Goal: Task Accomplishment & Management: Complete application form

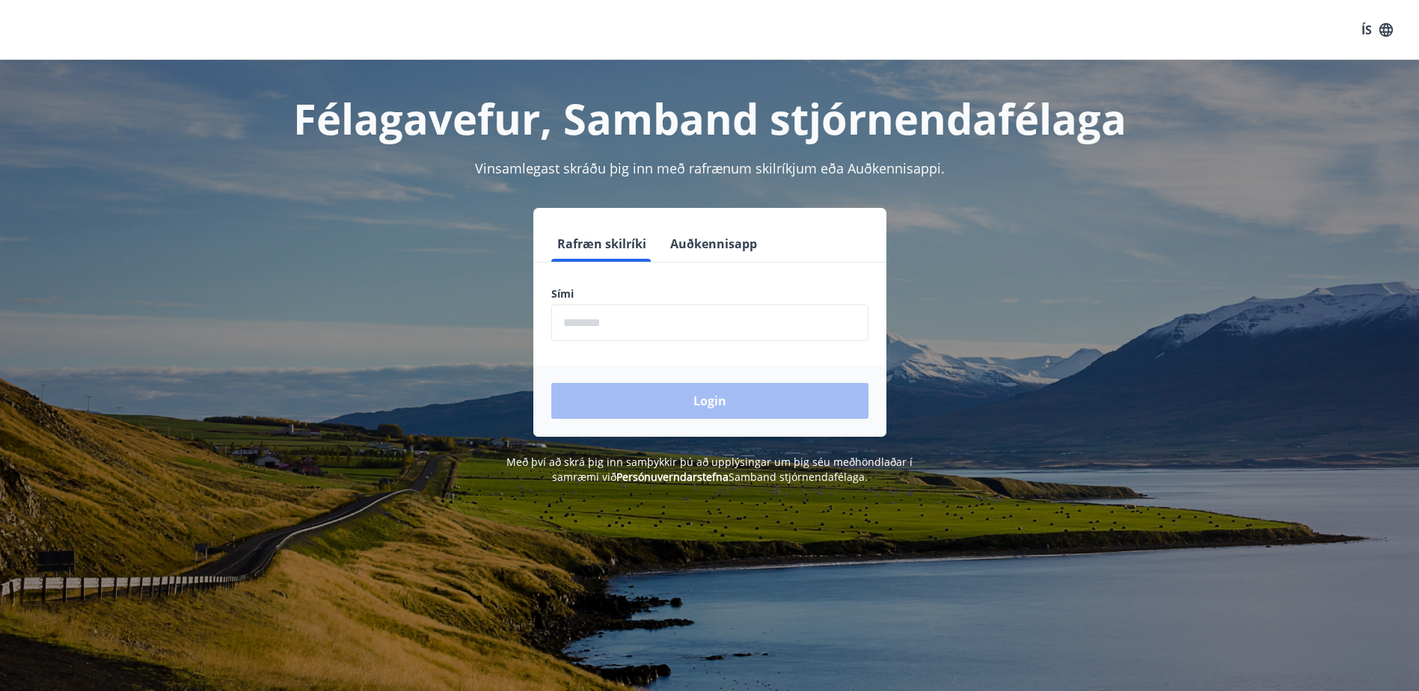
click at [633, 339] on input "phone" at bounding box center [709, 322] width 317 height 37
type input "********"
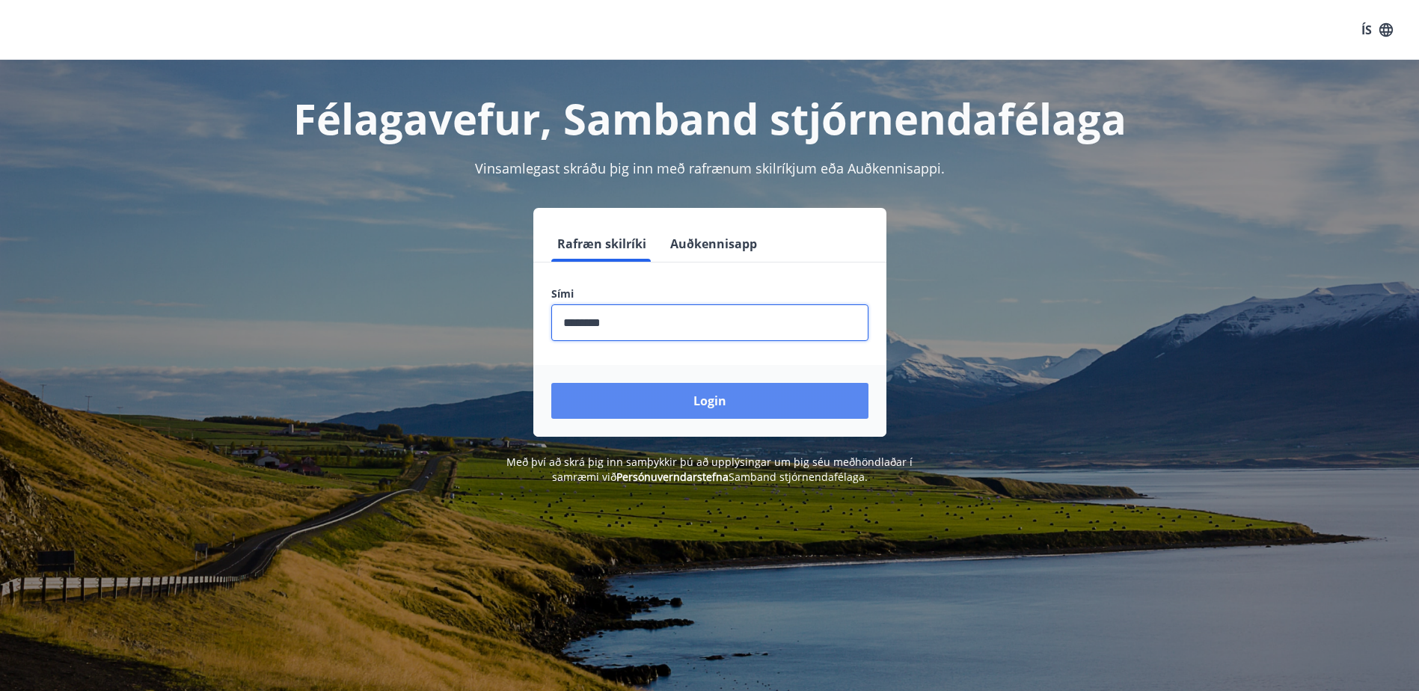
click at [695, 404] on button "Login" at bounding box center [709, 401] width 317 height 36
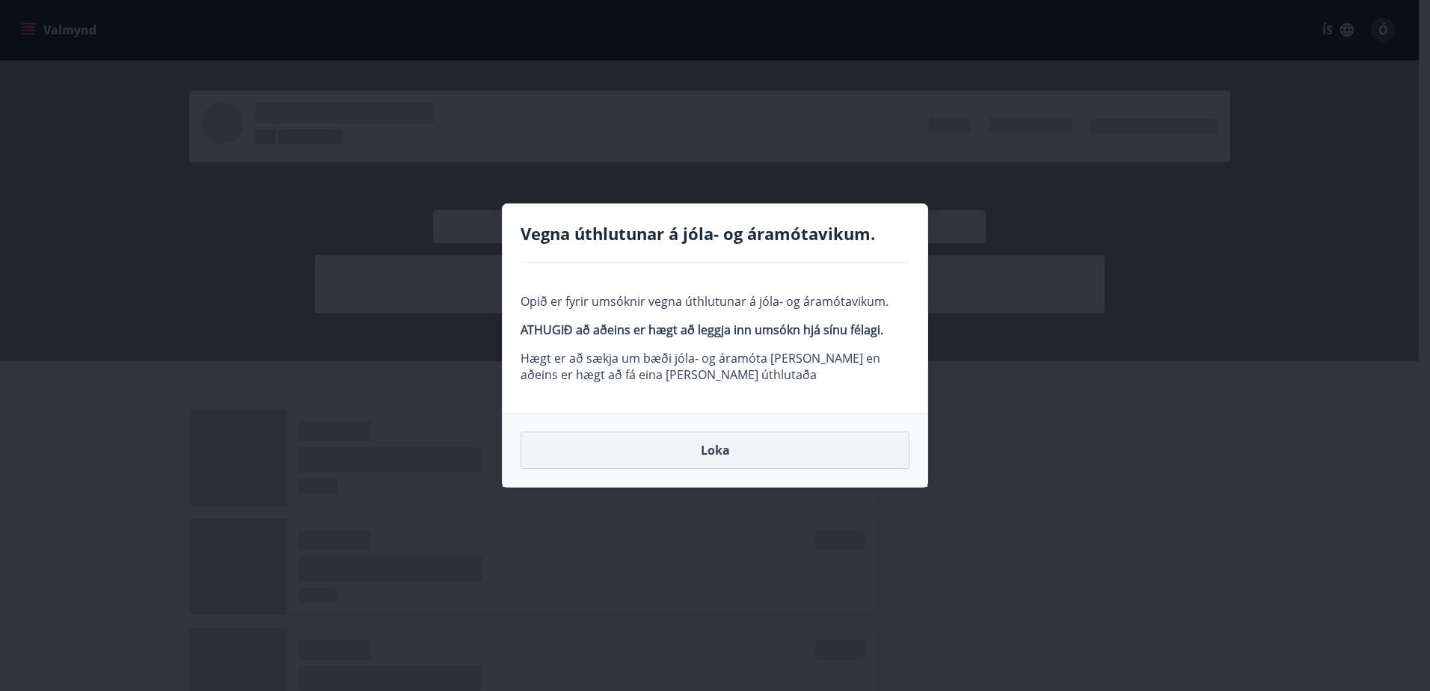
click at [718, 446] on button "Loka" at bounding box center [714, 449] width 389 height 37
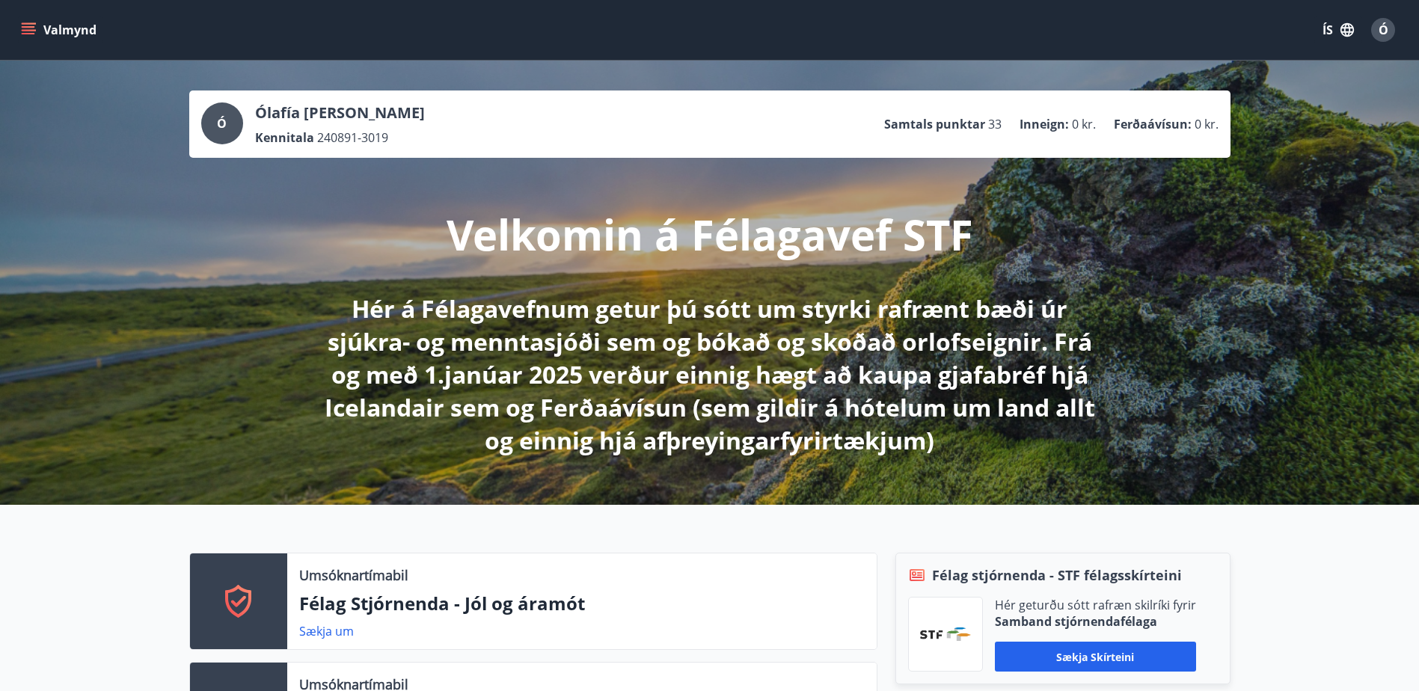
click at [30, 29] on icon "menu" at bounding box center [28, 29] width 15 height 15
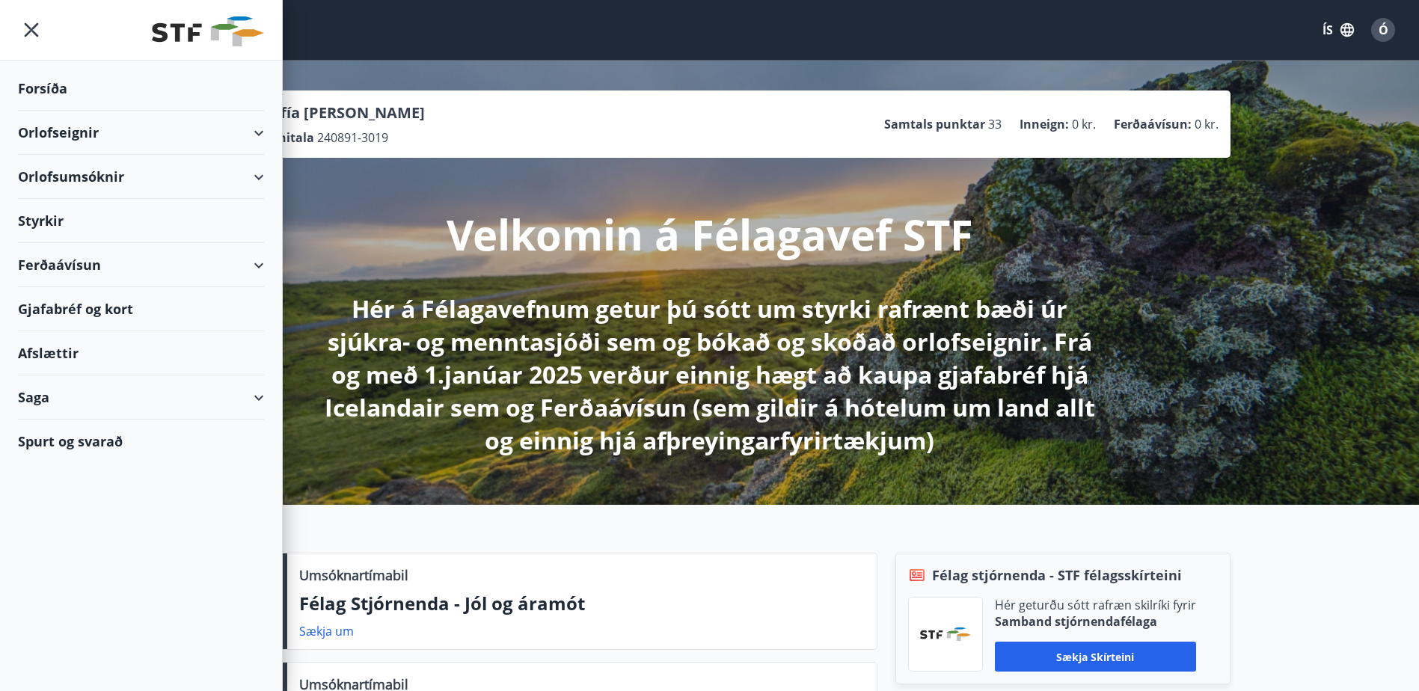
click at [218, 135] on div "Orlofseignir" at bounding box center [141, 133] width 246 height 44
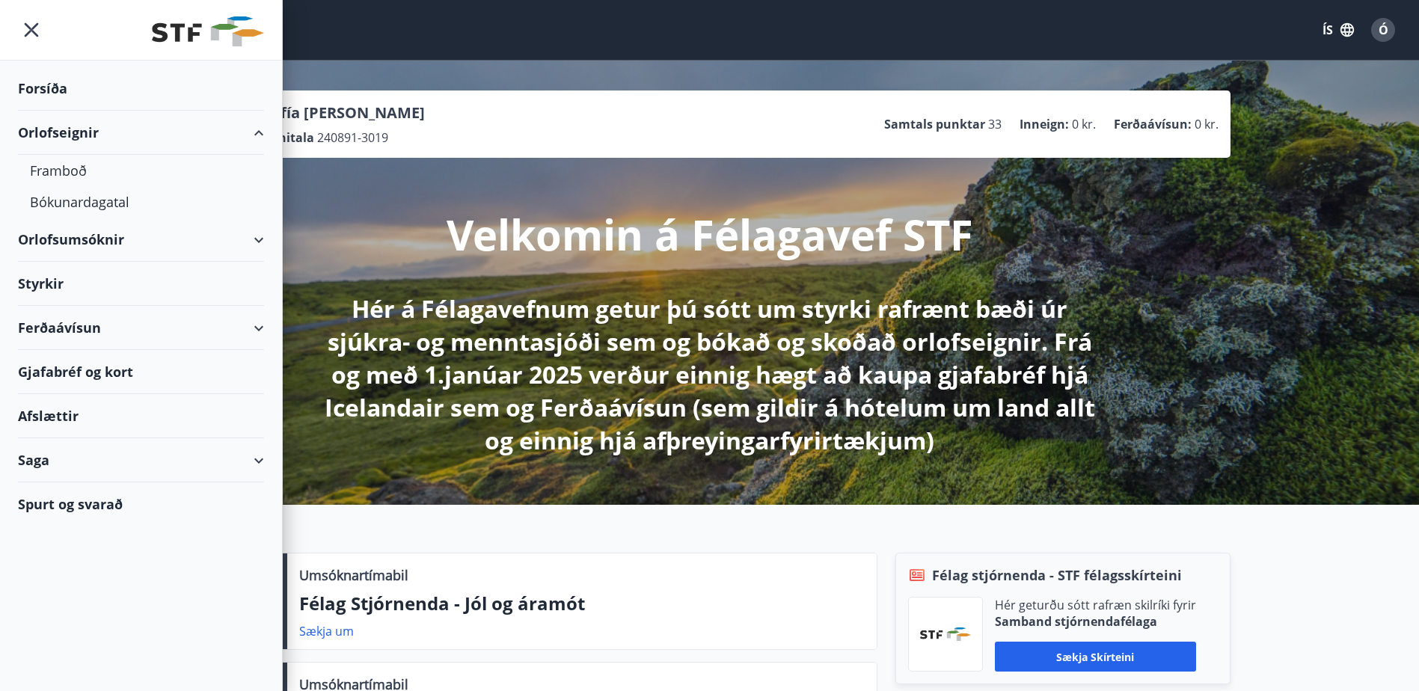
click at [218, 135] on div "Orlofseignir" at bounding box center [141, 133] width 246 height 44
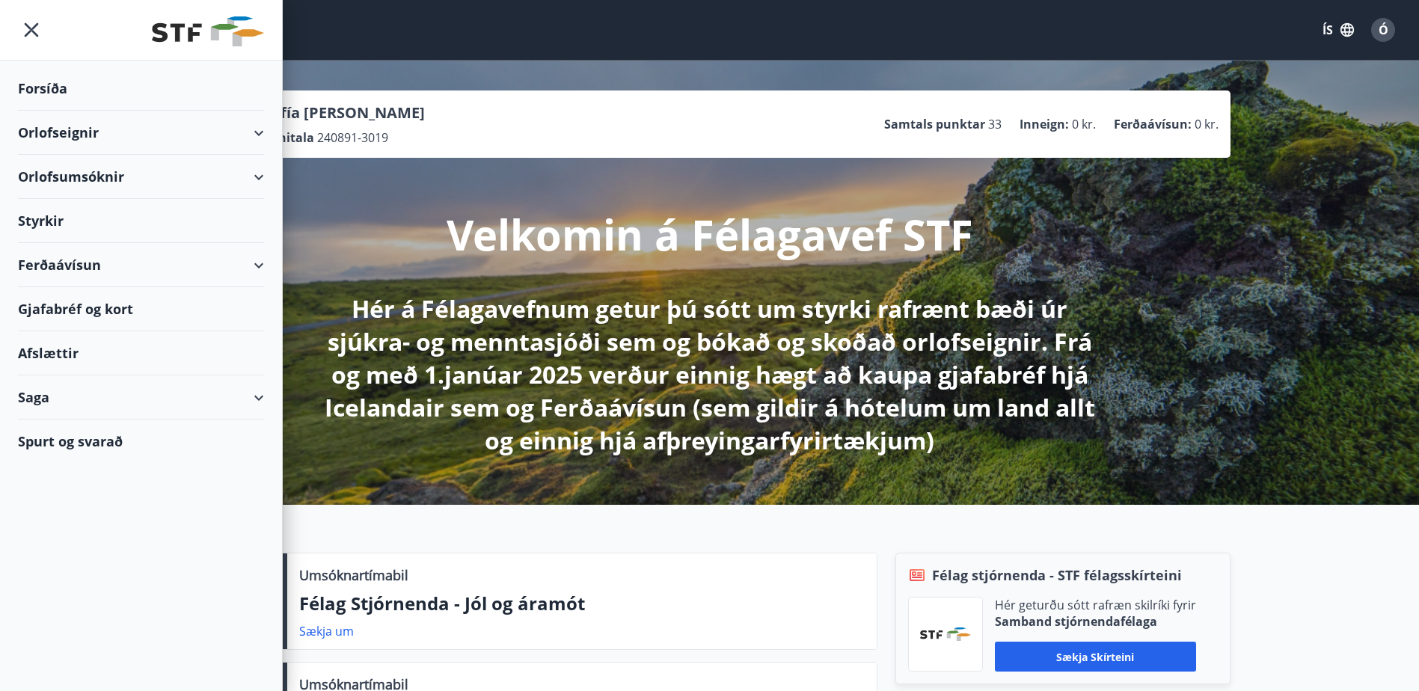
click at [64, 218] on div "Styrkir" at bounding box center [141, 221] width 246 height 44
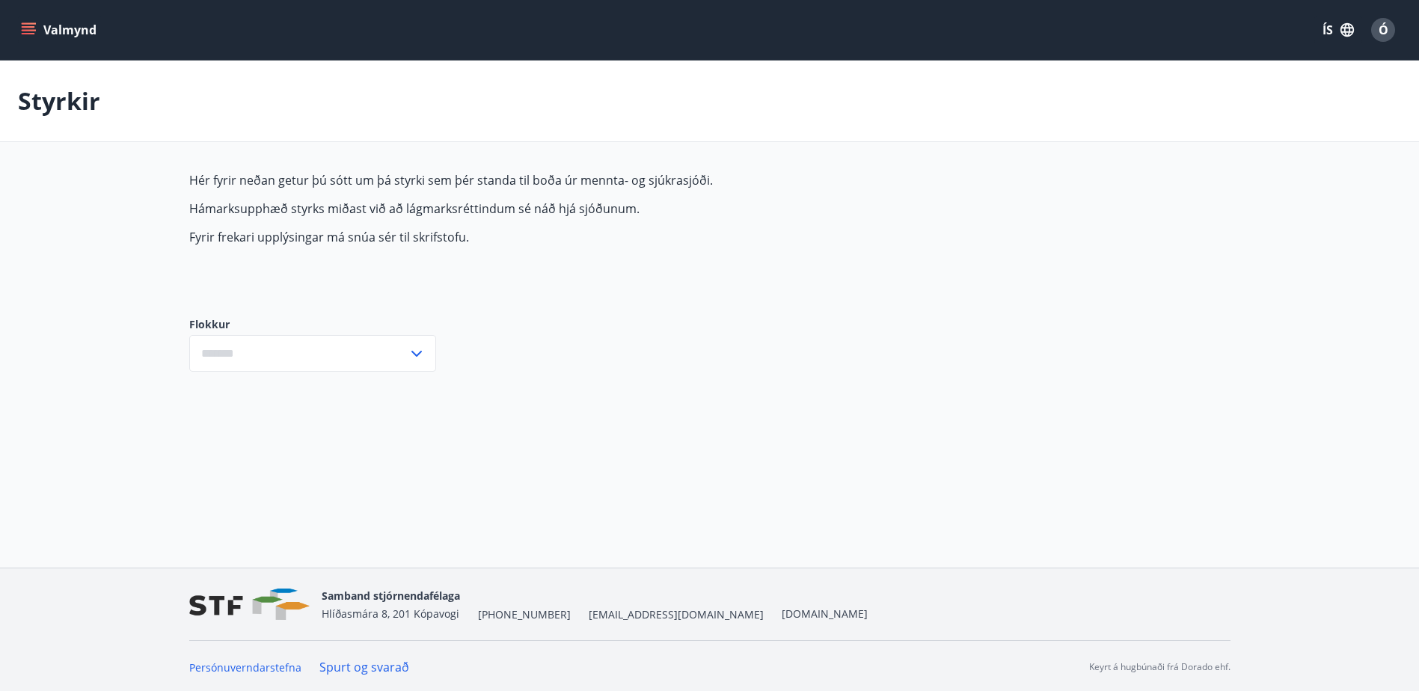
type input "***"
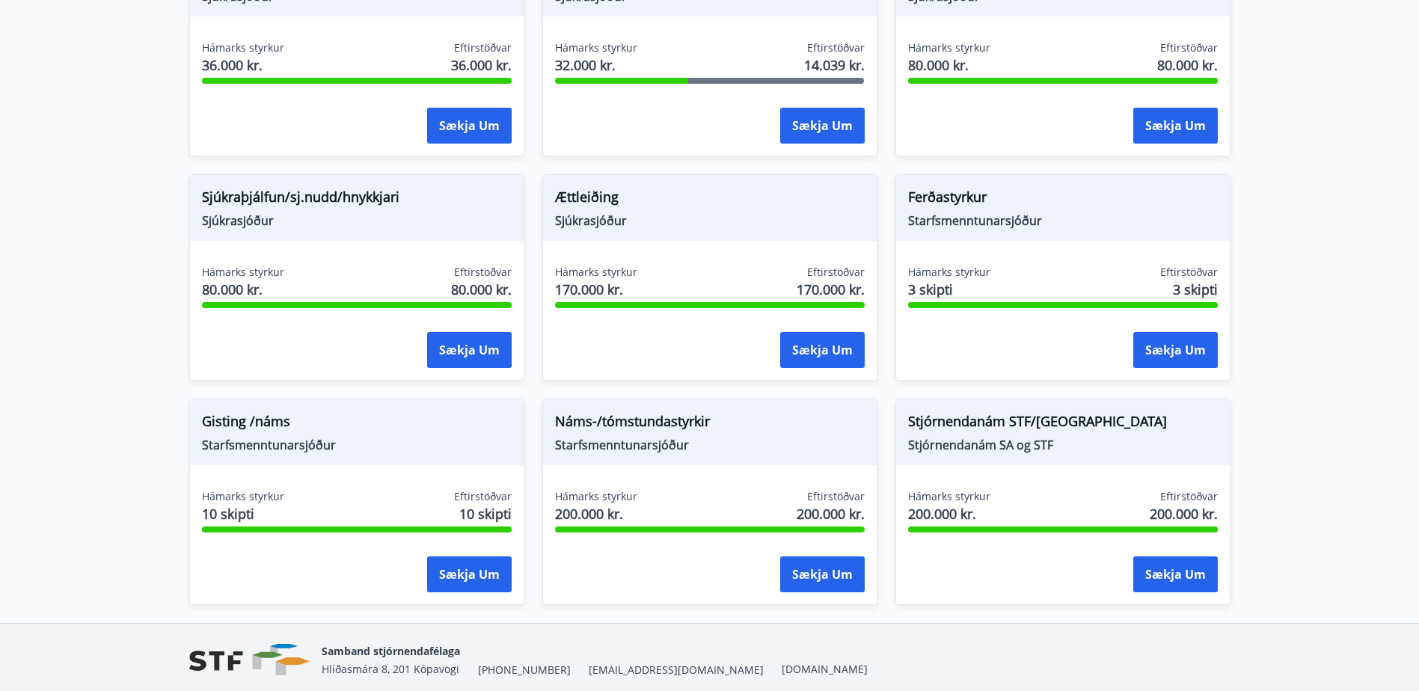
scroll to position [1119, 0]
click at [798, 562] on button "Sækja um" at bounding box center [822, 574] width 84 height 36
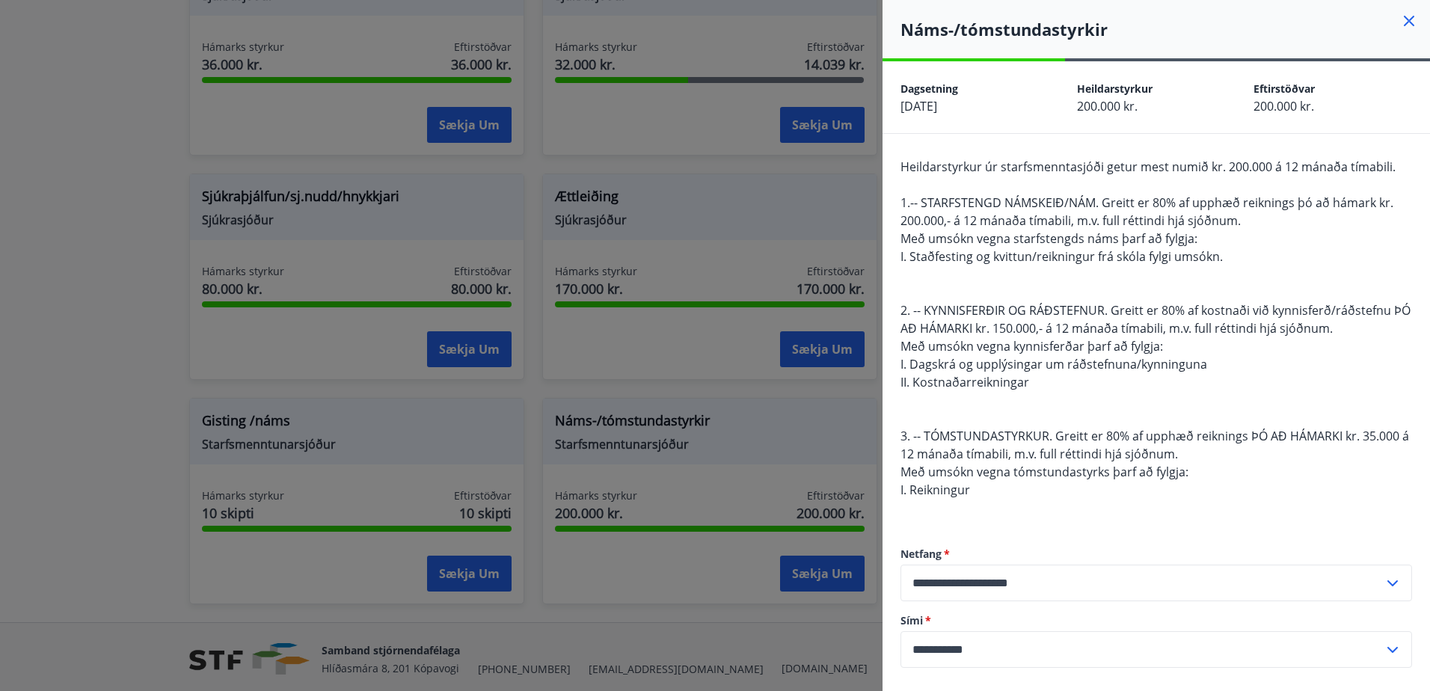
click at [1404, 23] on icon at bounding box center [1409, 21] width 10 height 10
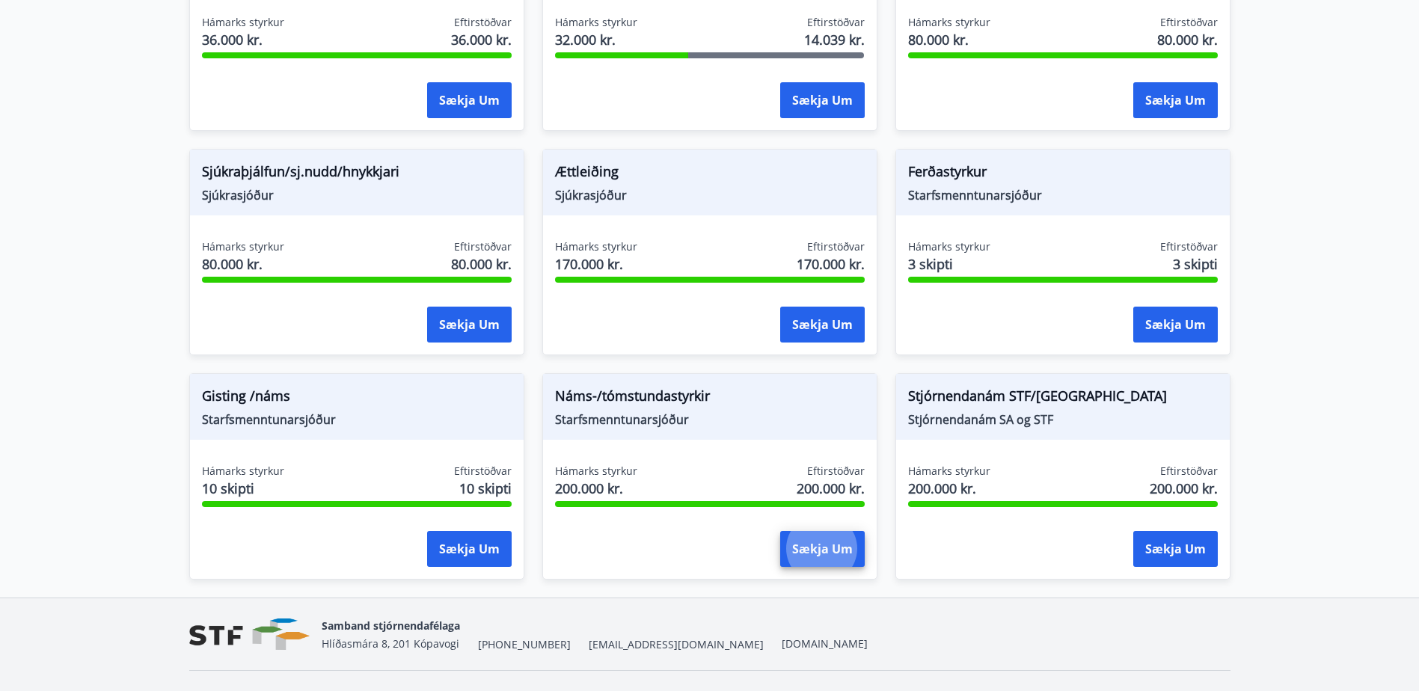
scroll to position [1142, 0]
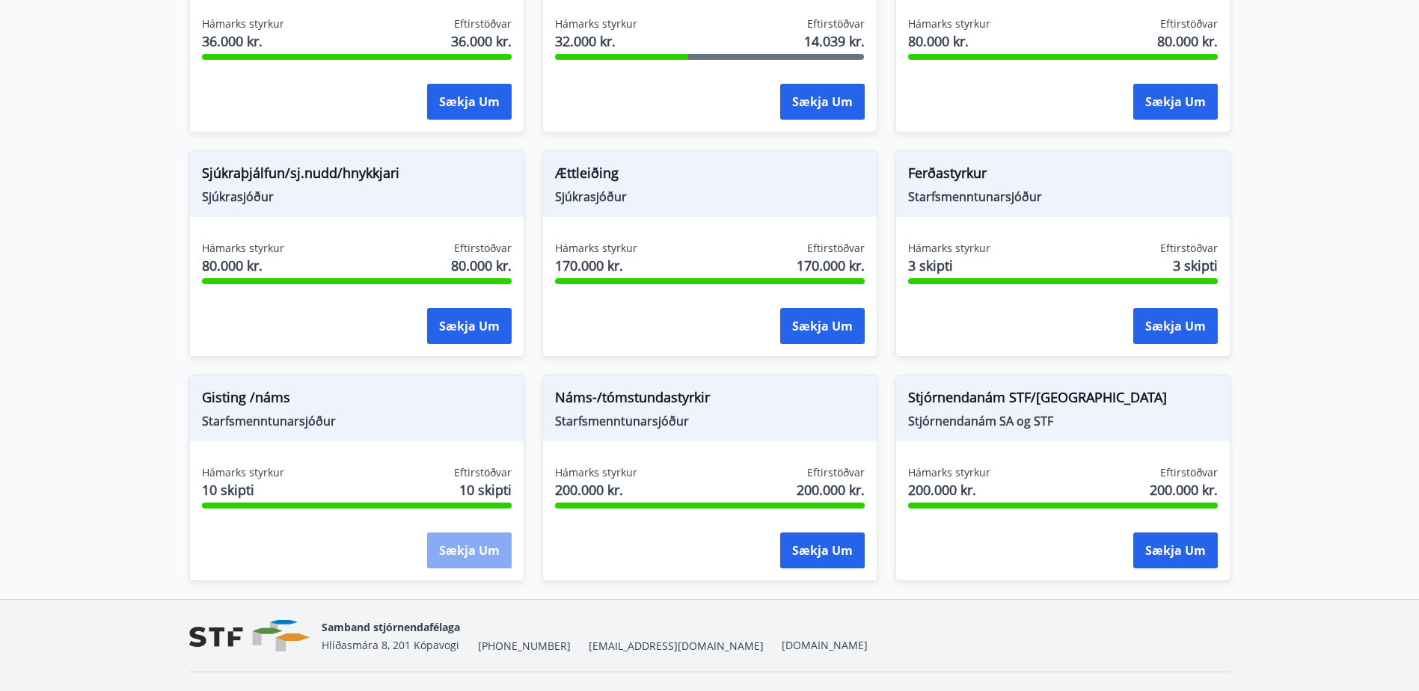
click at [464, 556] on button "Sækja um" at bounding box center [469, 550] width 84 height 36
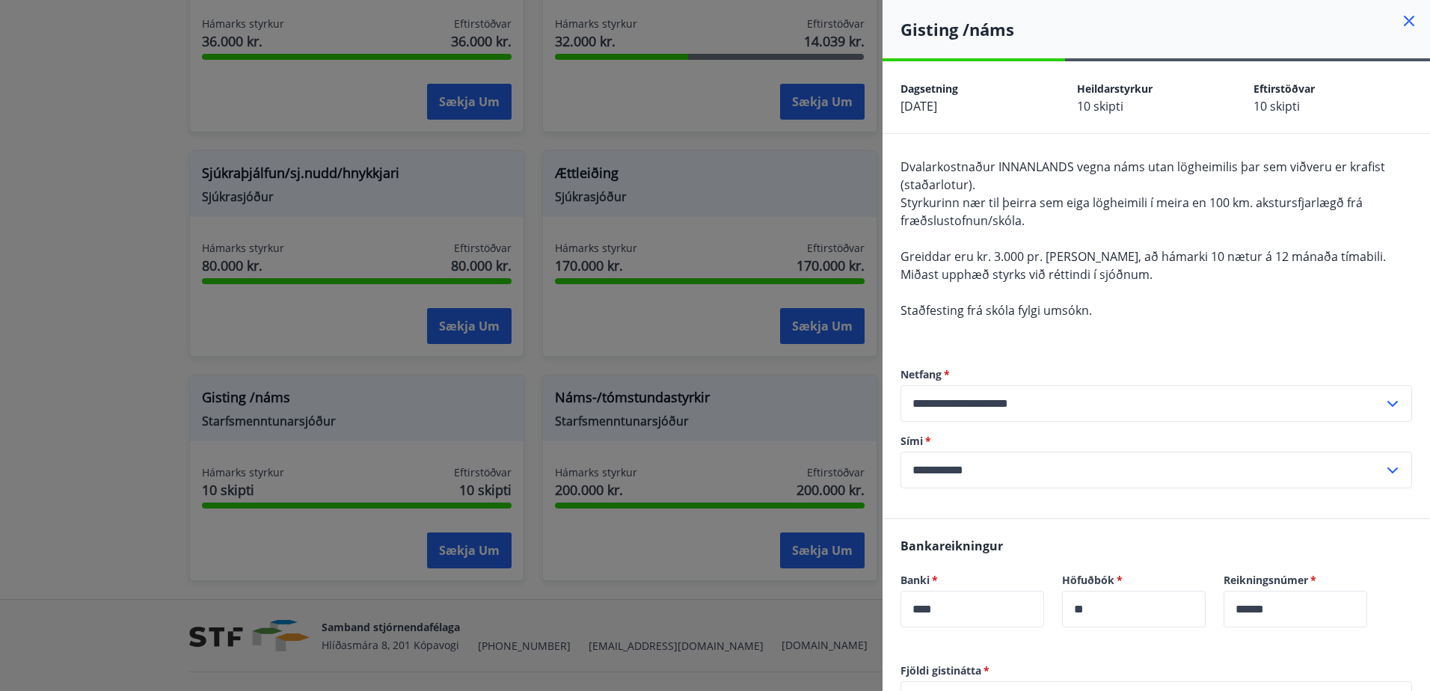
click at [384, 439] on div at bounding box center [715, 345] width 1430 height 691
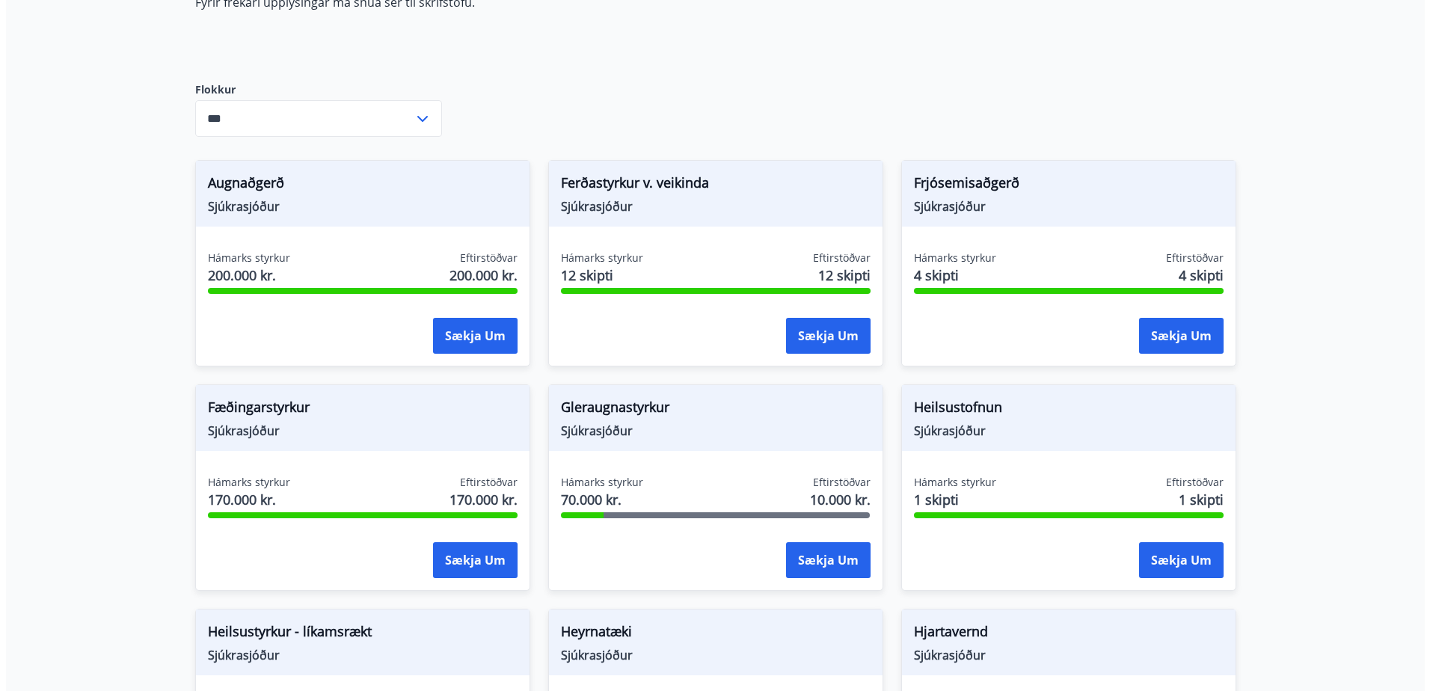
scroll to position [0, 0]
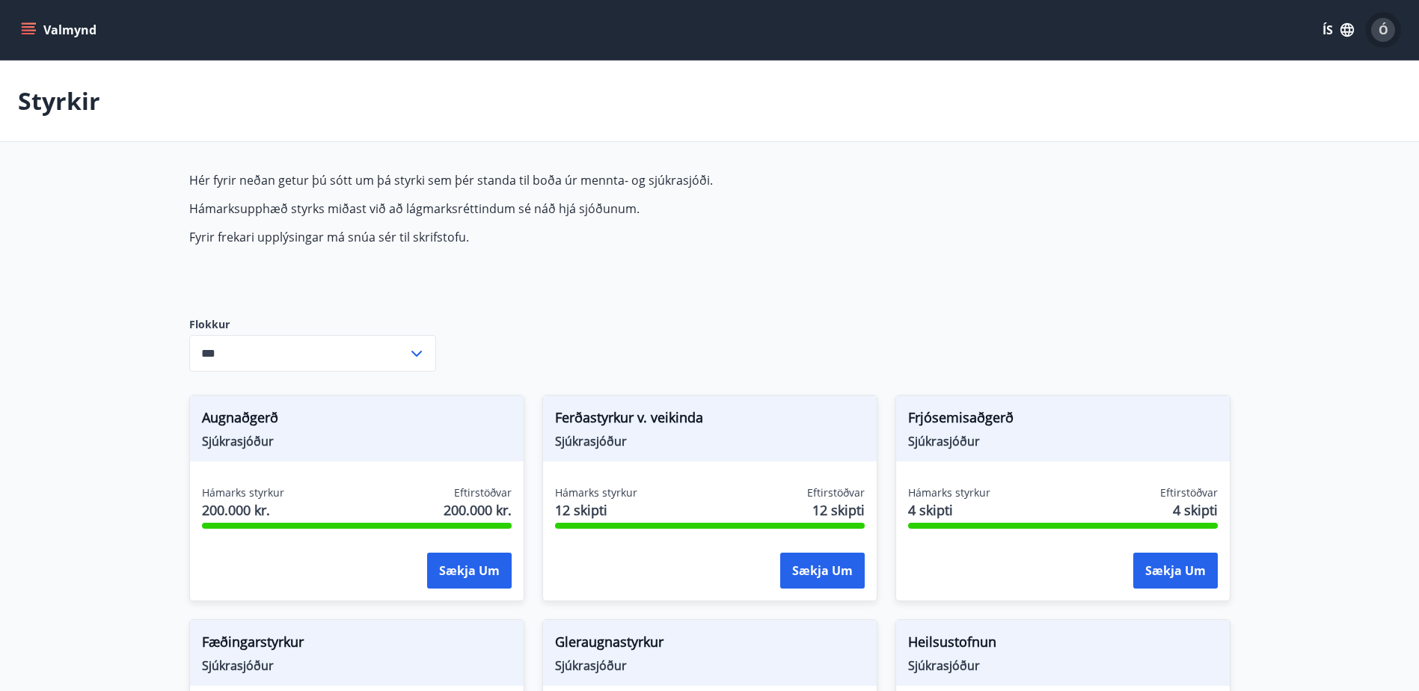
click at [1392, 32] on div "Ó" at bounding box center [1383, 30] width 24 height 24
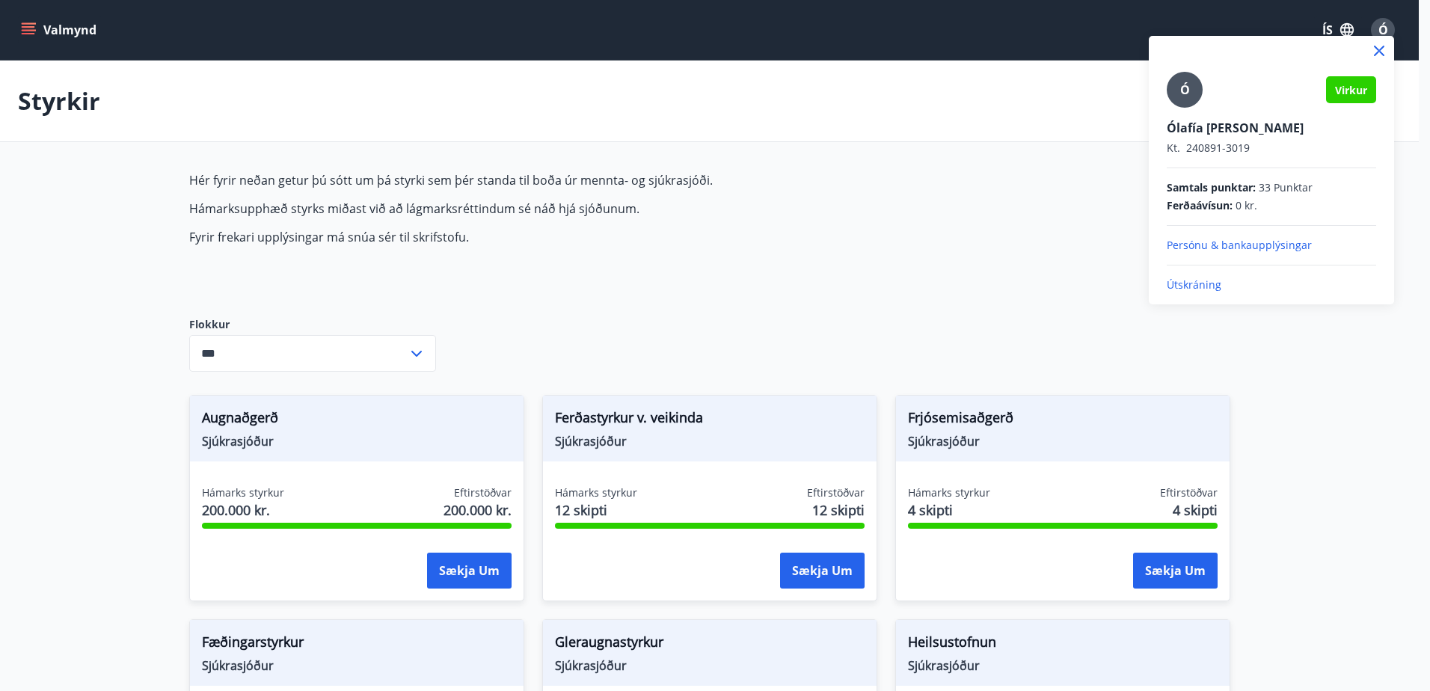
click at [1208, 279] on p "Útskráning" at bounding box center [1271, 284] width 209 height 15
